Goal: Task Accomplishment & Management: Use online tool/utility

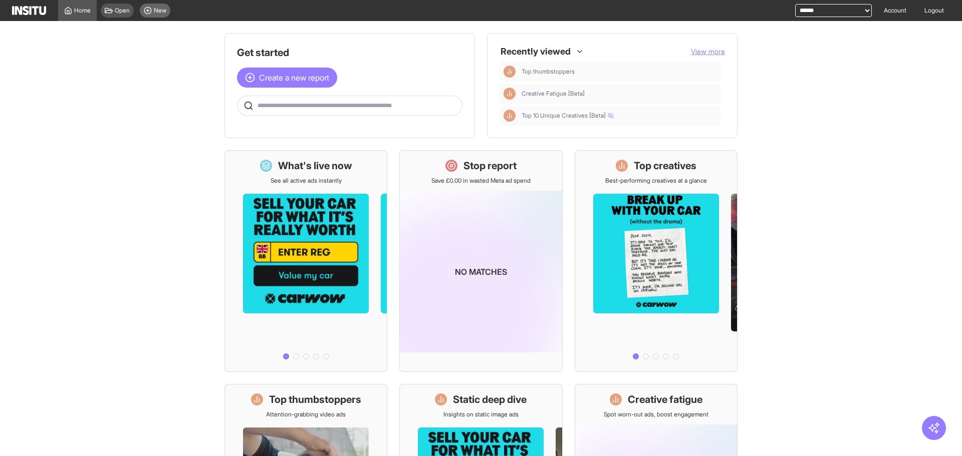
click at [161, 8] on span "New" at bounding box center [160, 11] width 13 height 8
click at [155, 14] on span "New" at bounding box center [160, 11] width 13 height 8
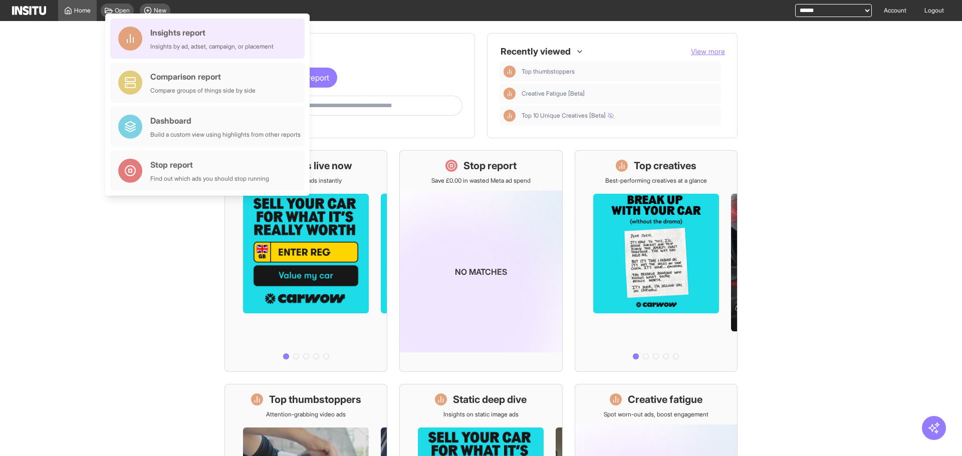
click at [184, 40] on div "Insights report Insights by ad, adset, campaign, or placement" at bounding box center [211, 39] width 123 height 24
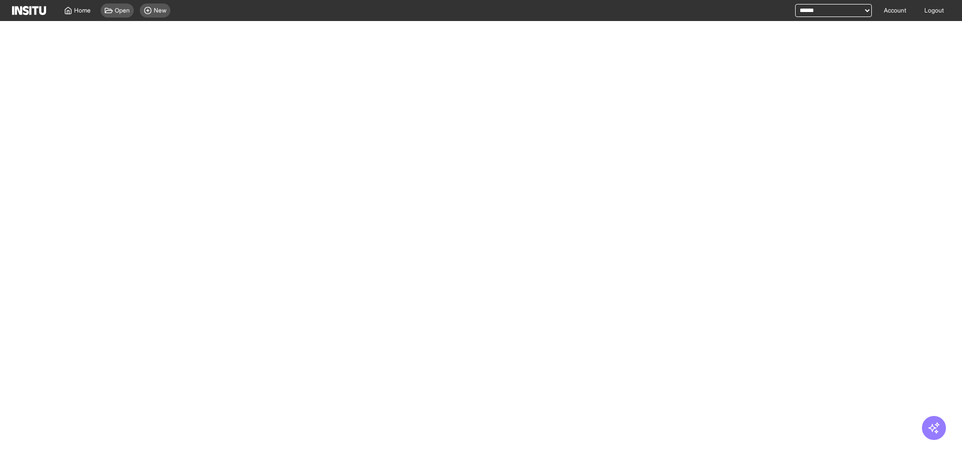
select select "**"
